Goal: Information Seeking & Learning: Find specific page/section

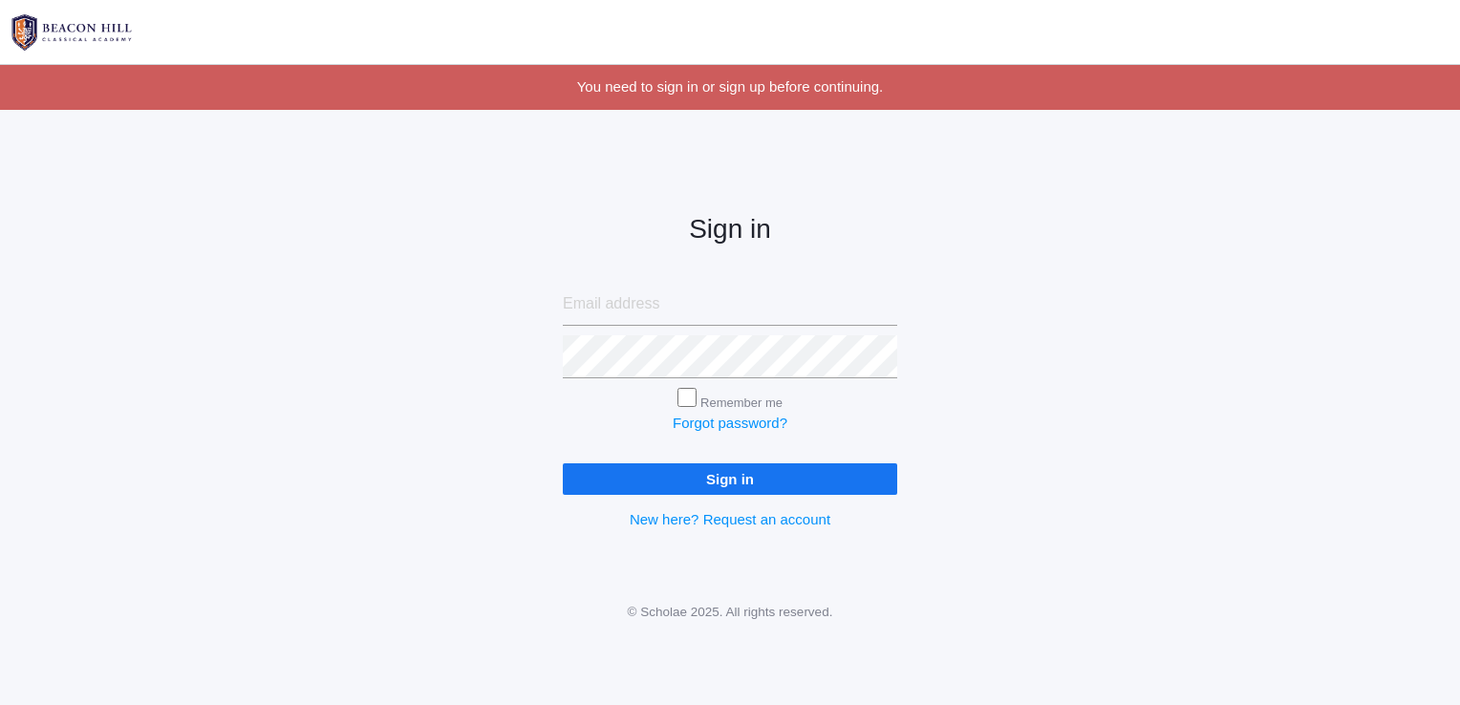
type input "[EMAIL_ADDRESS][DOMAIN_NAME]"
click at [726, 469] on input "Sign in" at bounding box center [730, 479] width 334 height 32
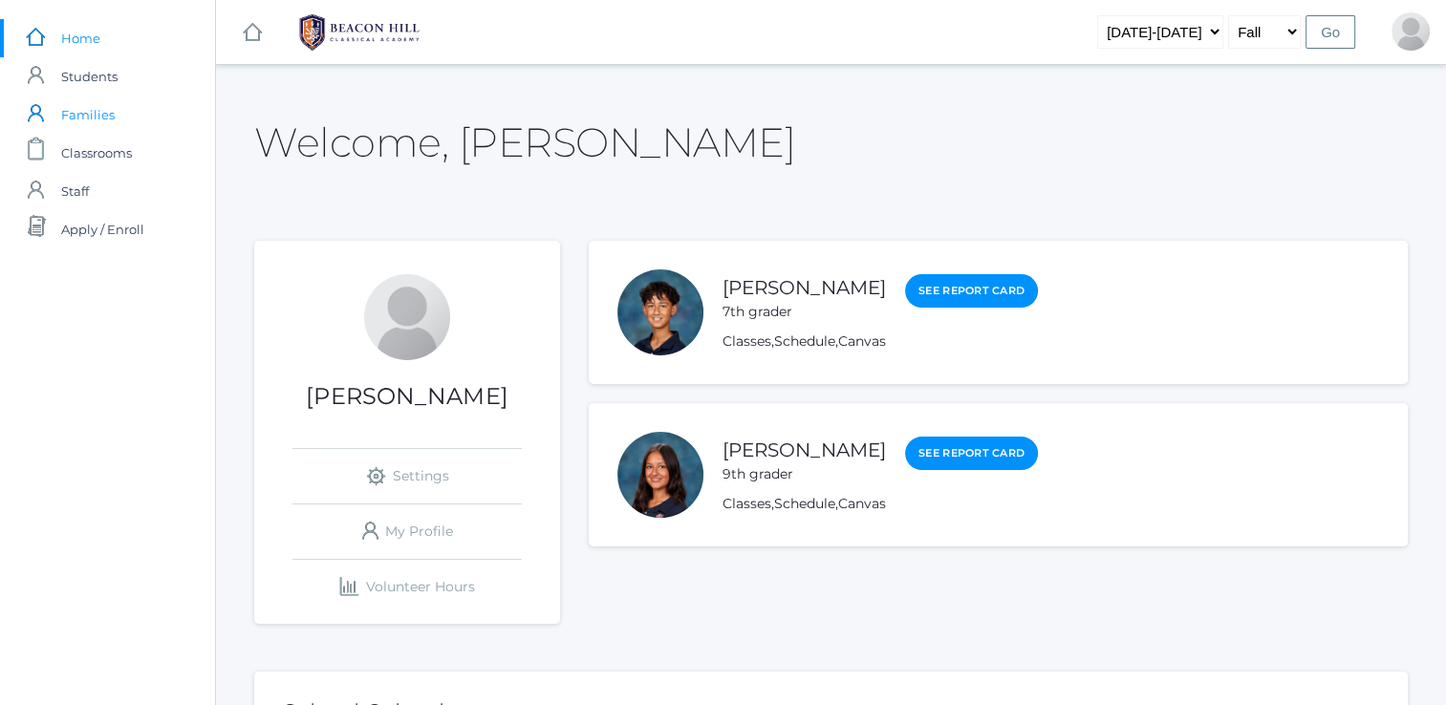
click at [96, 120] on span "Families" at bounding box center [88, 115] width 54 height 38
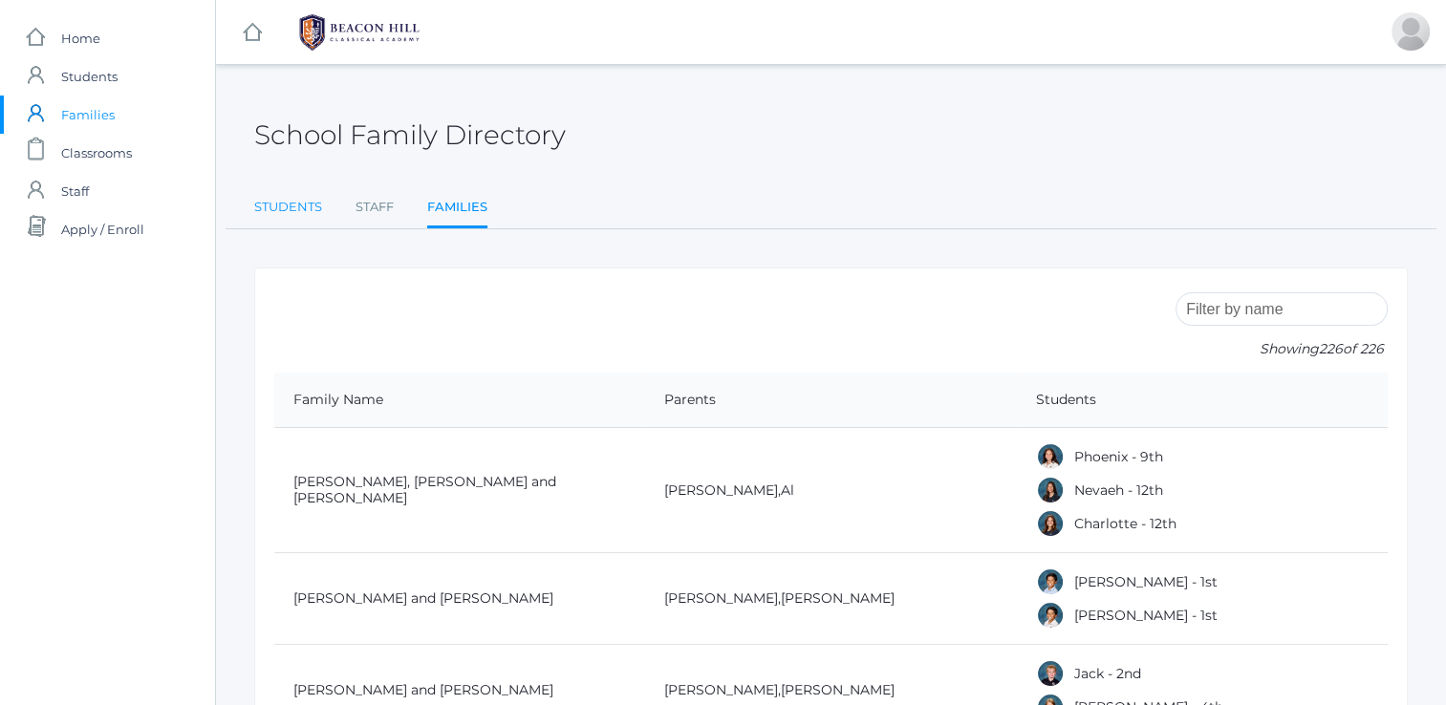
click at [298, 204] on link "Students" at bounding box center [288, 207] width 68 height 38
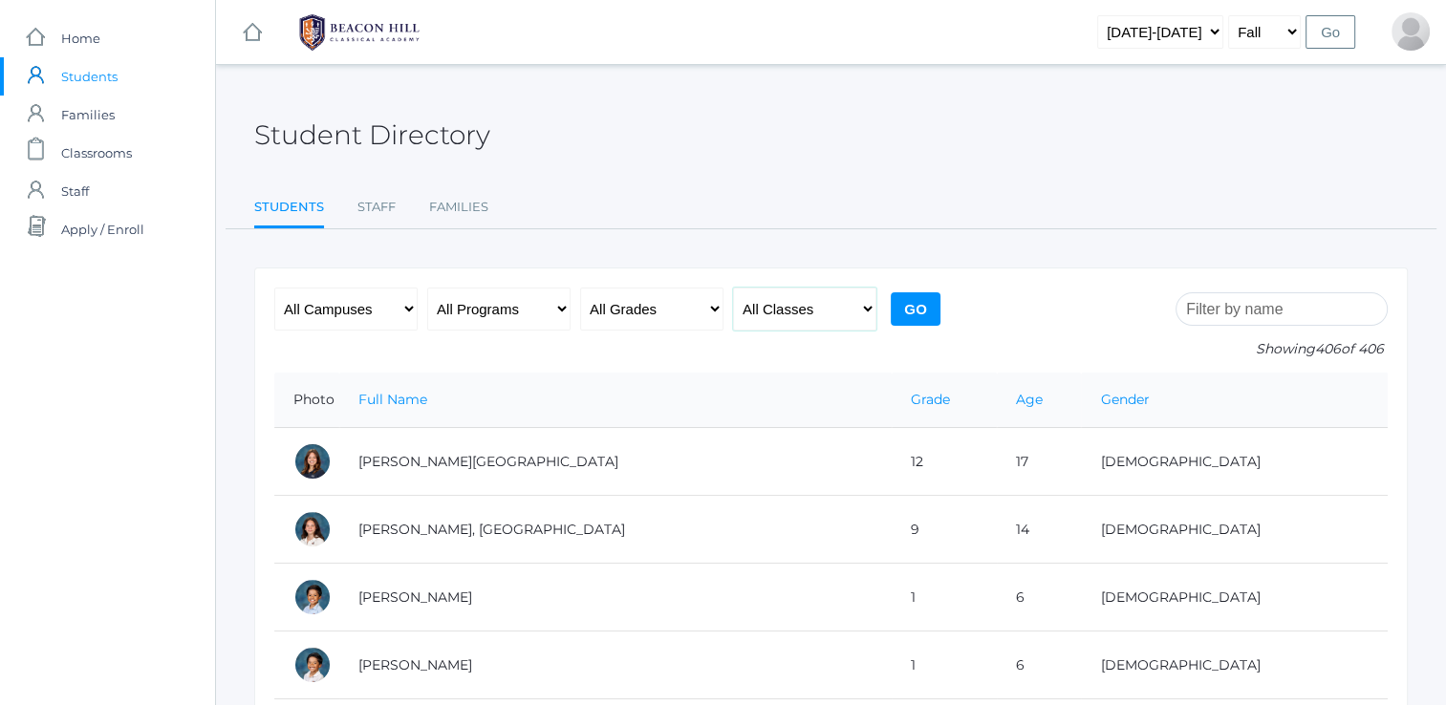
click at [795, 316] on select "All Classes Grammar - *KIND - Kindergarten AM - *KIND - Kindergarten PM - *KNDC…" at bounding box center [804, 309] width 143 height 43
select select "2018"
click at [733, 288] on select "All Classes Grammar - *KIND - Kindergarten AM - *KIND - Kindergarten PM - *KNDC…" at bounding box center [804, 309] width 143 height 43
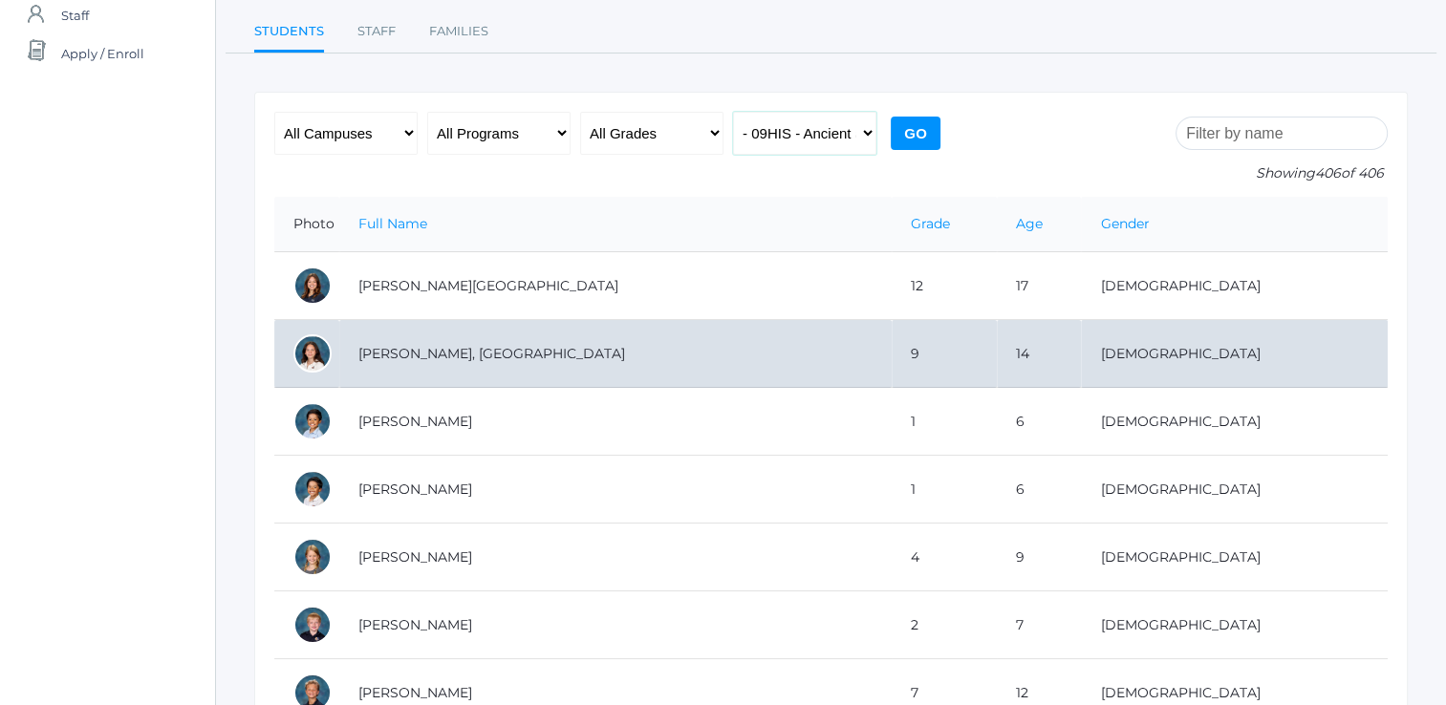
scroll to position [180, 0]
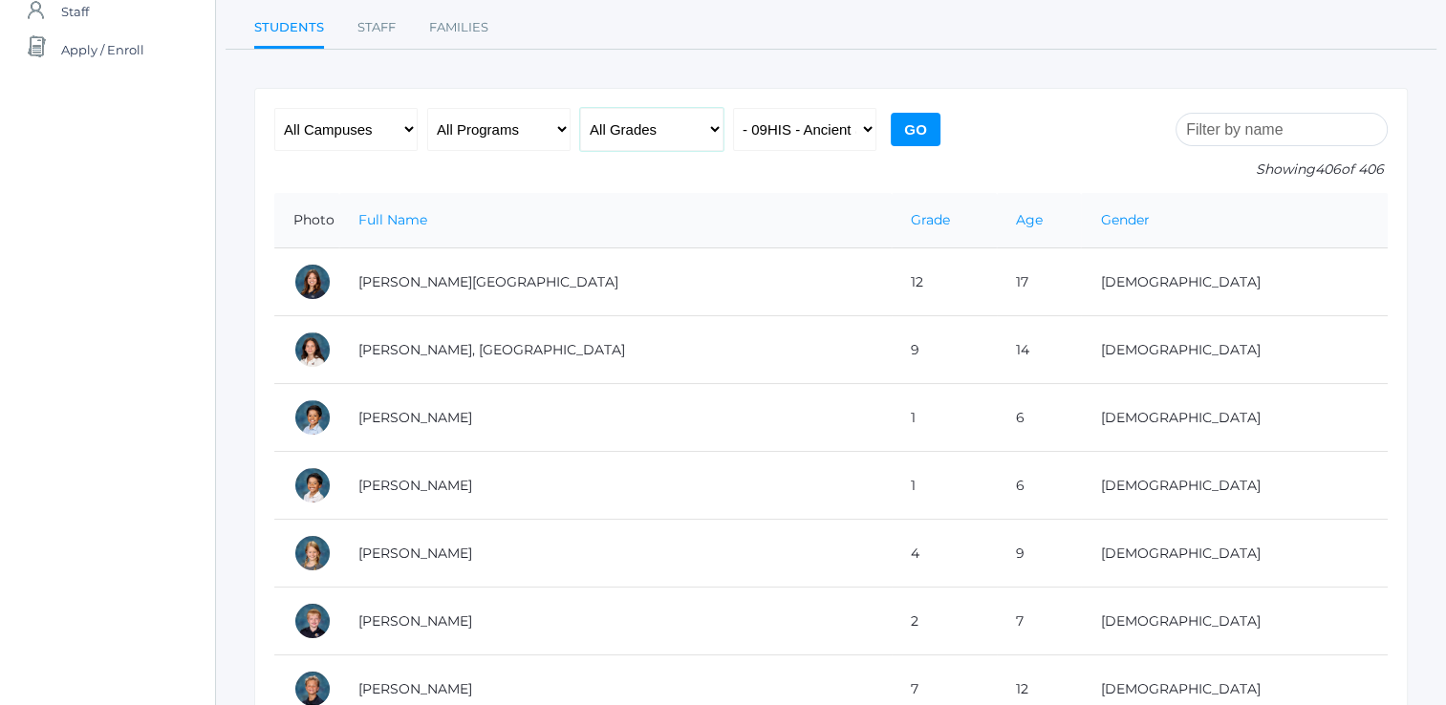
click at [665, 126] on select "All Grades Grammar - Kindergarten - 1st Grade - 2nd Grade - 3rd Grade - 4th Gra…" at bounding box center [651, 129] width 143 height 43
select select "9"
click at [580, 108] on select "All Grades Grammar - Kindergarten - 1st Grade - 2nd Grade - 3rd Grade - 4th Gra…" at bounding box center [651, 129] width 143 height 43
click at [917, 129] on input "Go" at bounding box center [916, 129] width 50 height 33
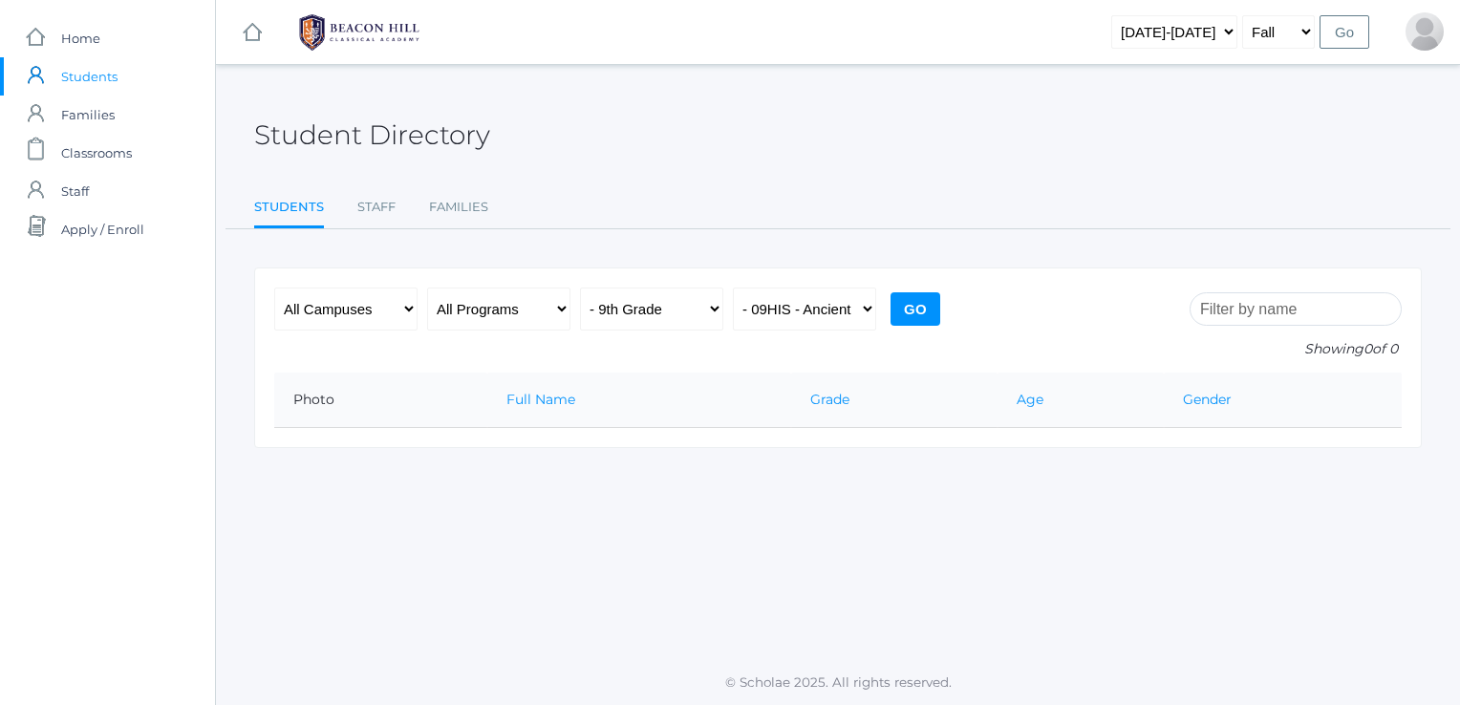
click at [903, 308] on input "Go" at bounding box center [916, 308] width 50 height 33
click at [826, 309] on select "All Classes Grammar - *KIND - Kindergarten AM - *KIND - Kindergarten PM - *KNDC…" at bounding box center [804, 309] width 143 height 43
click at [100, 417] on div "icons/ui/navigation/home Created with Sketch. Home icons/user/plain Created wit…" at bounding box center [107, 352] width 215 height 705
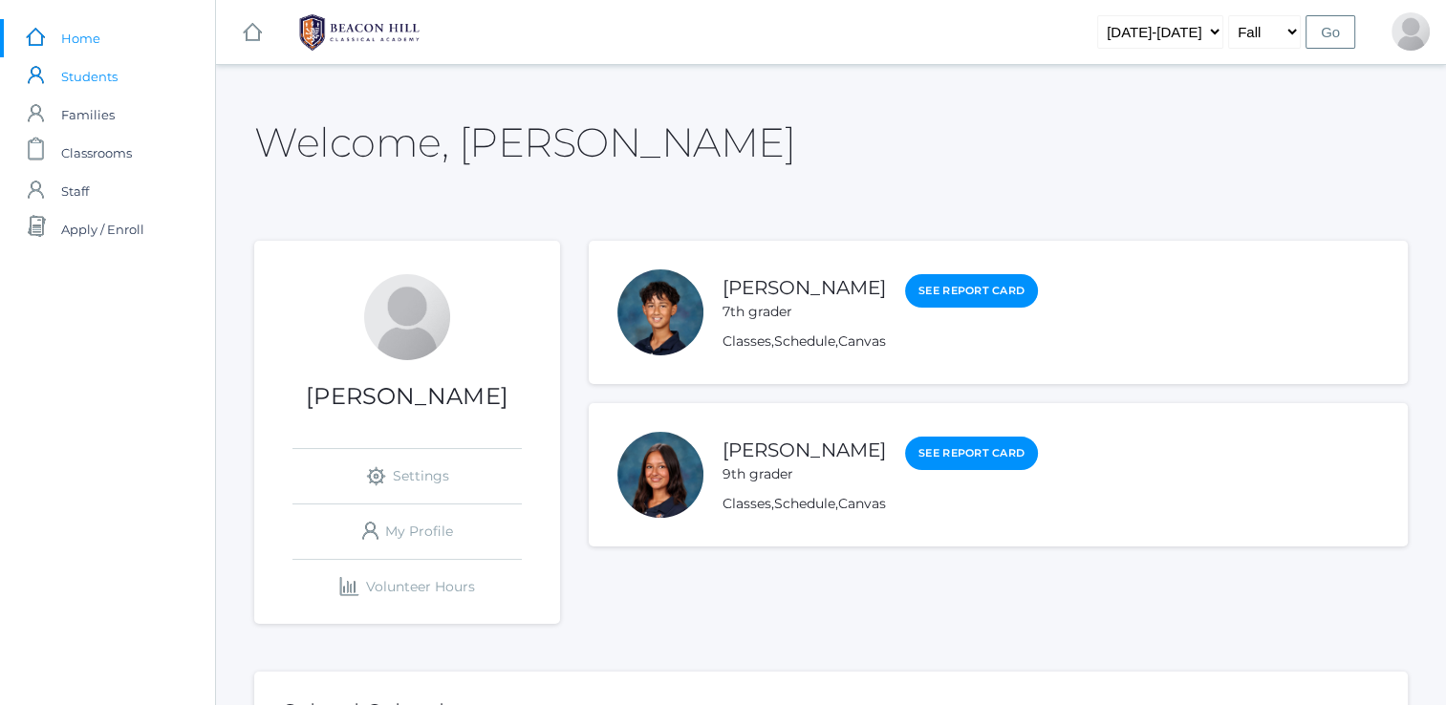
click at [92, 71] on span "Students" at bounding box center [89, 76] width 56 height 38
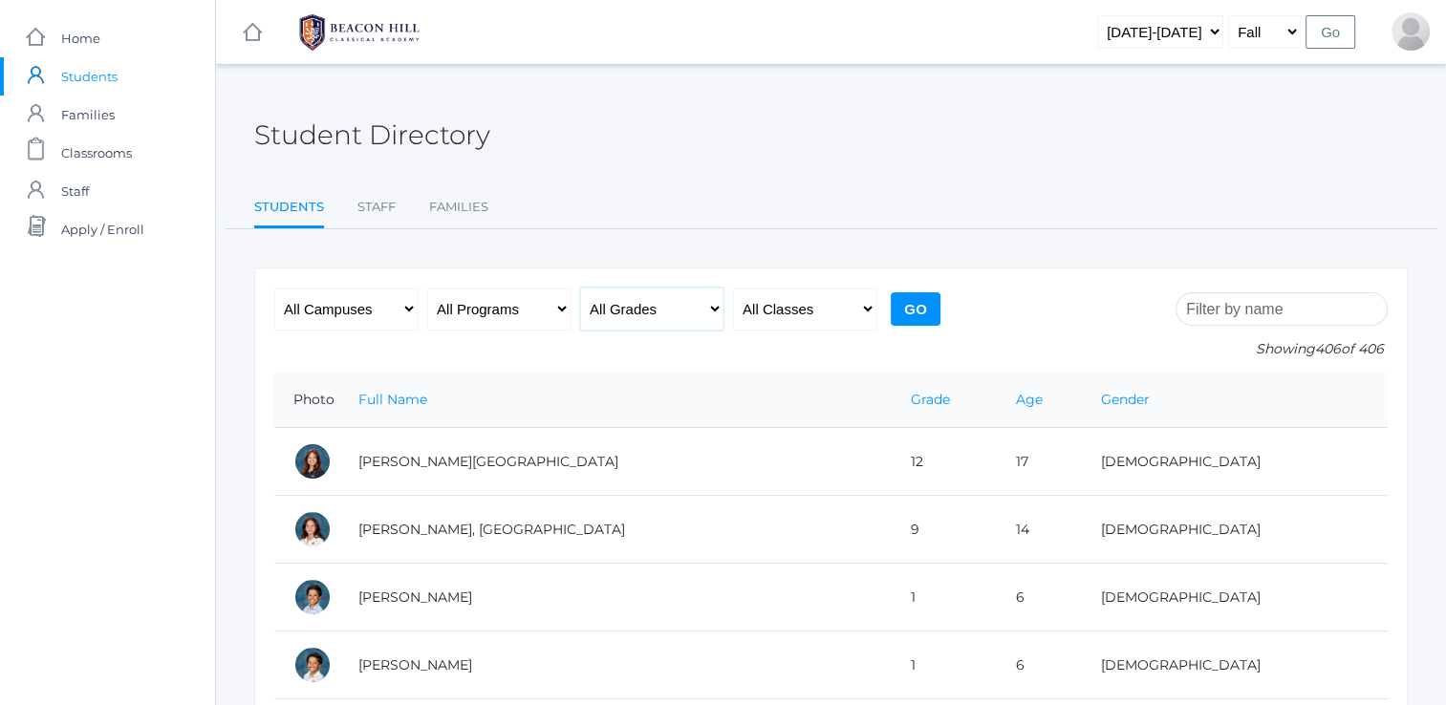
click at [661, 308] on select "All Grades Grammar - Kindergarten - 1st Grade - 2nd Grade - 3rd Grade - 4th Gra…" at bounding box center [651, 309] width 143 height 43
select select "9"
click at [580, 288] on select "All Grades Grammar - Kindergarten - 1st Grade - 2nd Grade - 3rd Grade - 4th Gra…" at bounding box center [651, 309] width 143 height 43
click at [917, 312] on input "Go" at bounding box center [916, 308] width 50 height 33
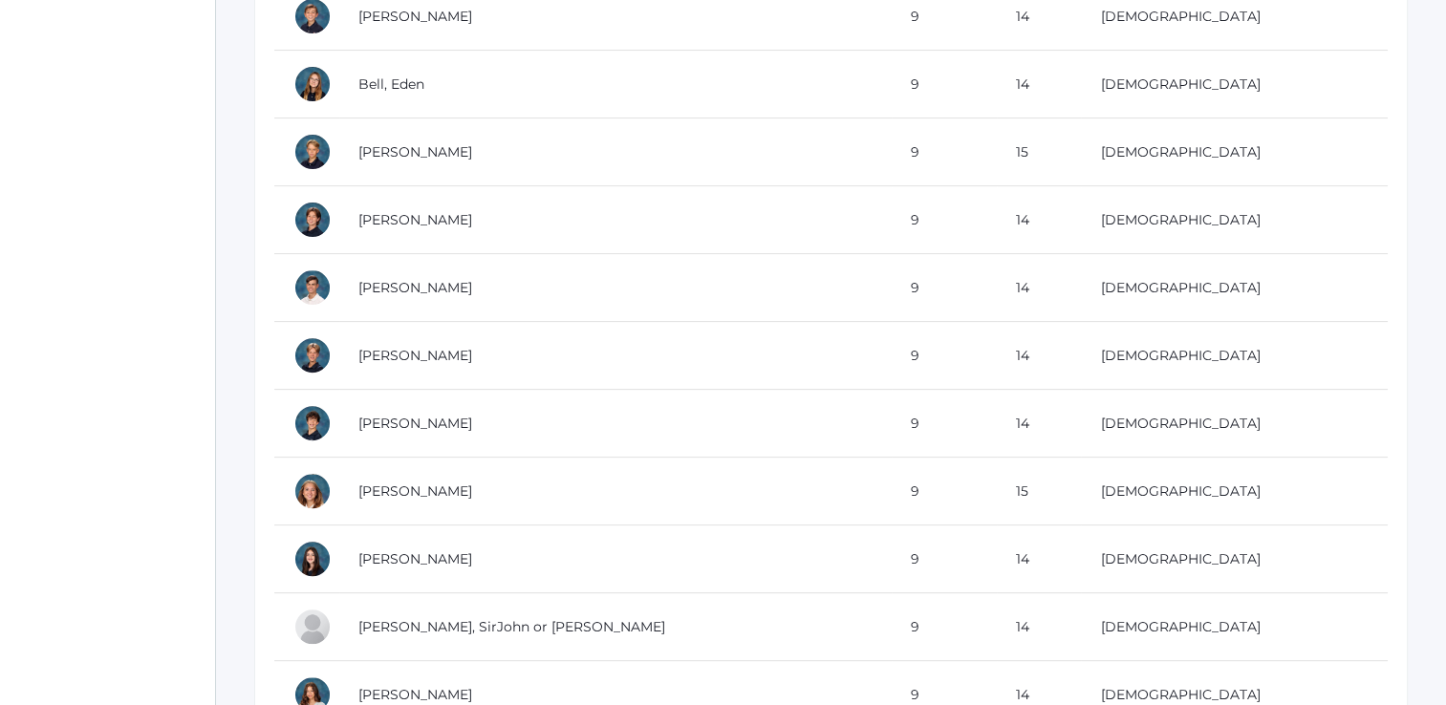
scroll to position [592, 0]
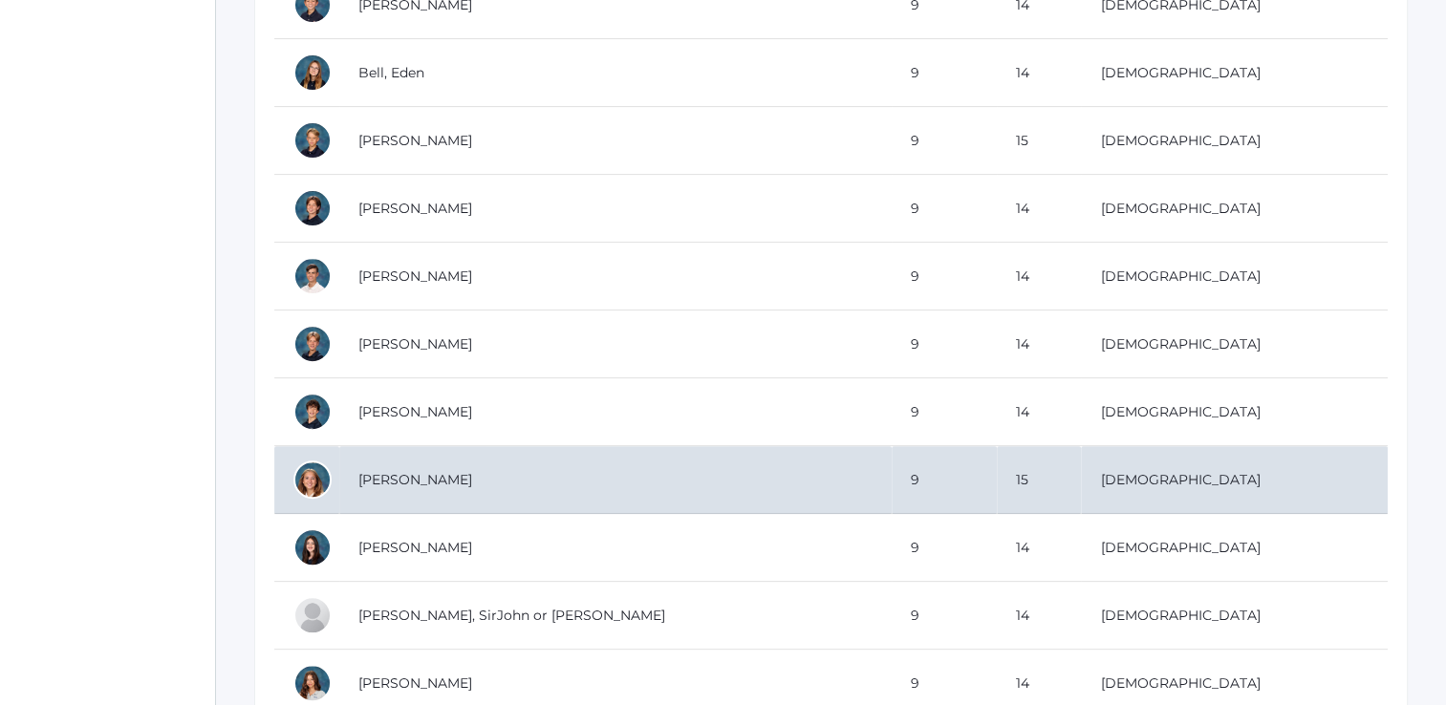
click at [399, 475] on td "[PERSON_NAME]" at bounding box center [615, 480] width 552 height 68
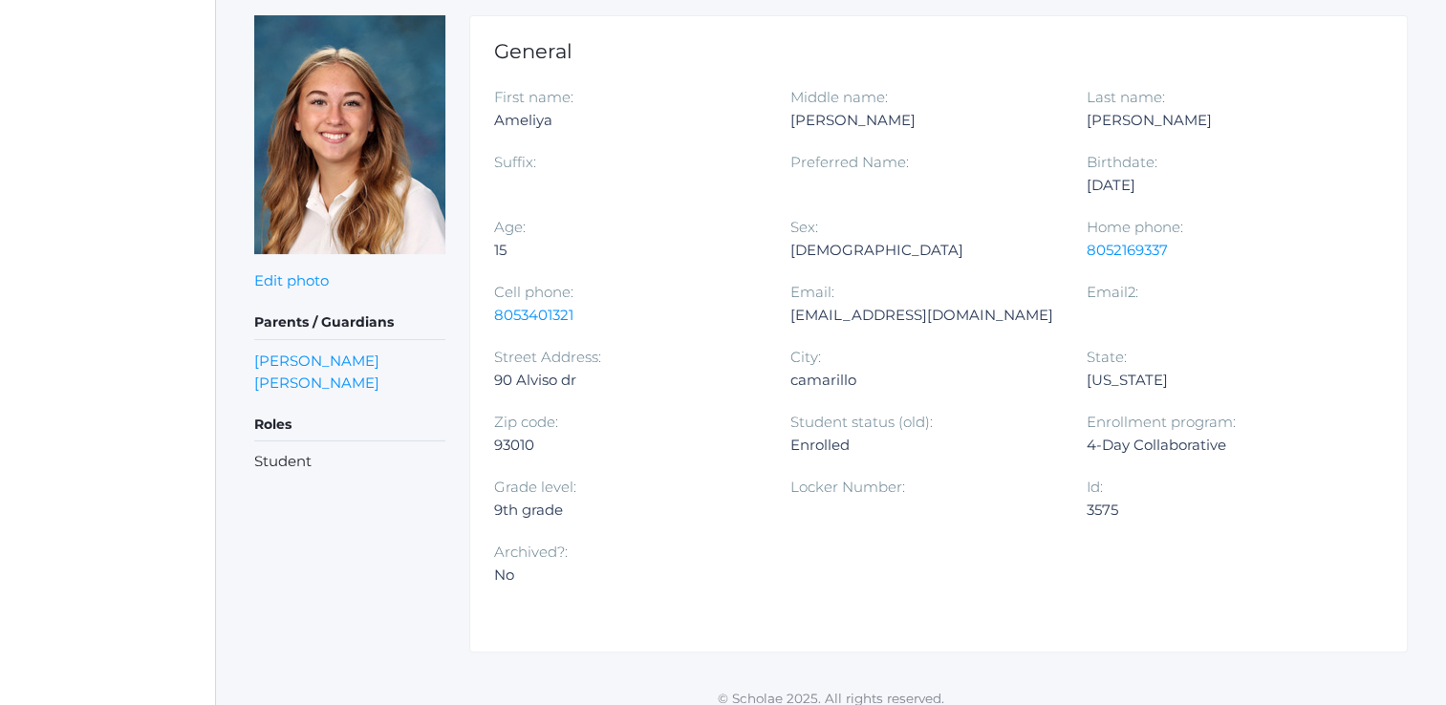
scroll to position [267, 0]
